Goal: Navigation & Orientation: Go to known website

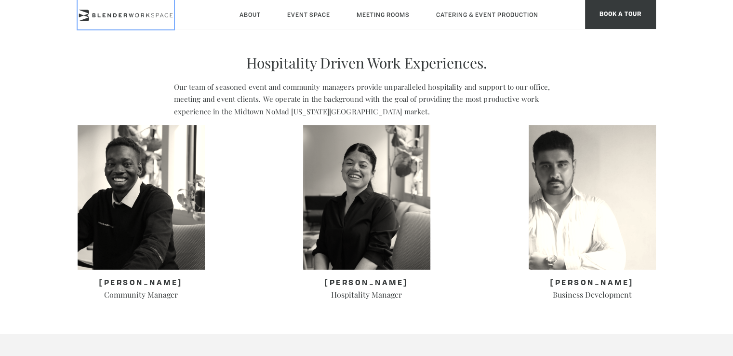
click at [121, 18] on icon at bounding box center [126, 16] width 96 height 12
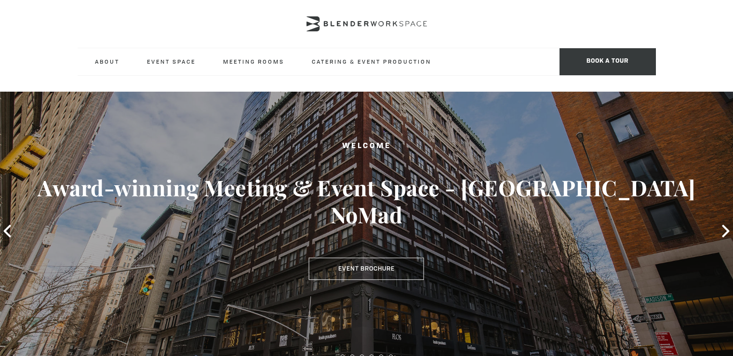
type div "[DATE]"
